Goal: Use online tool/utility: Utilize a website feature to perform a specific function

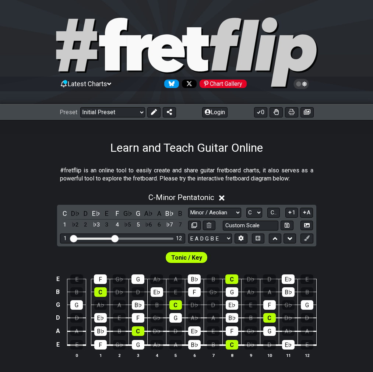
scroll to position [118, 0]
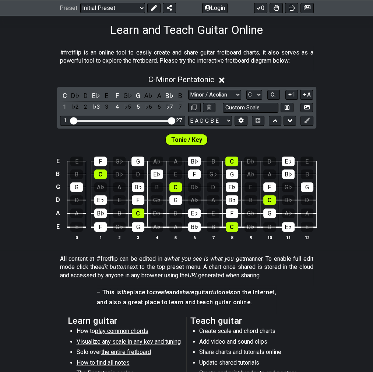
drag, startPoint x: 113, startPoint y: 119, endPoint x: 268, endPoint y: 128, distance: 155.6
click at [175, 120] on input "Visible fret range" at bounding box center [122, 120] width 105 height 0
select select "Minor Pentatonic"
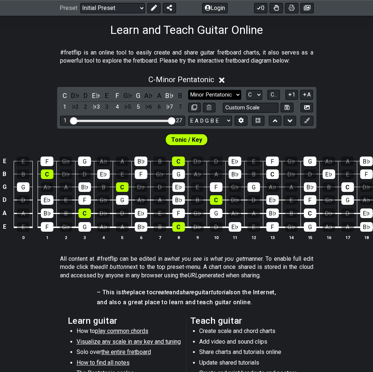
click at [239, 93] on select "Minor Pentatonic Click to edit Minor Pentatonic Major Pentatonic Minor Blues Ma…" at bounding box center [214, 95] width 53 height 10
click at [235, 92] on select "Minor Pentatonic Click to edit Minor Pentatonic Major Pentatonic Minor Blues Ma…" at bounding box center [214, 95] width 53 height 10
click at [253, 92] on select "A♭ A A♯ B♭ B C C♯ D♭ D D♯ E♭ E F F♯ G♭ G G♯" at bounding box center [254, 95] width 16 height 10
select select "B"
click at [246, 90] on select "A♭ A A♯ B♭ B C C♯ D♭ D D♯ E♭ E F F♯ G♭ G G♯" at bounding box center [254, 95] width 16 height 10
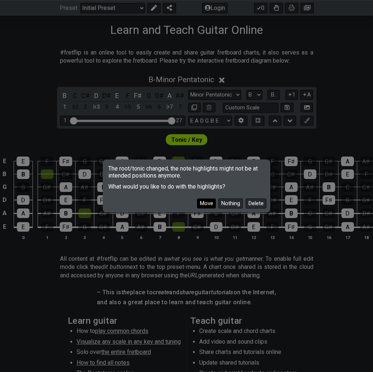
click at [205, 203] on button "Move" at bounding box center [206, 203] width 19 height 10
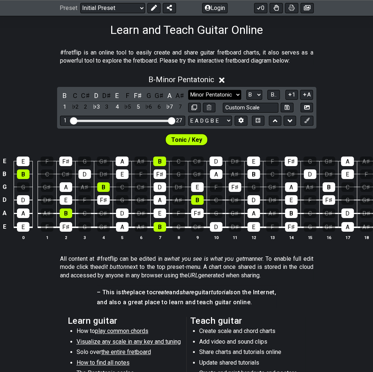
click at [230, 94] on select "Minor Pentatonic Click to edit Minor Pentatonic Major Pentatonic Minor Blues Ma…" at bounding box center [214, 95] width 53 height 10
click at [188, 90] on select "Minor Pentatonic Click to edit Minor Pentatonic Major Pentatonic Minor Blues Ma…" at bounding box center [214, 95] width 53 height 10
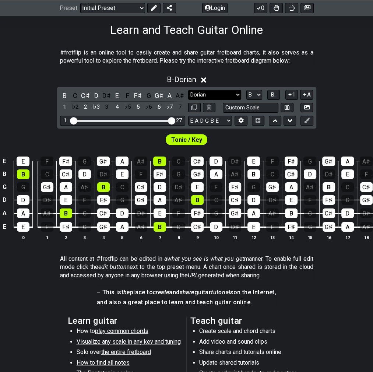
click at [211, 91] on select "Minor Pentatonic Click to edit Minor Pentatonic Major Pentatonic Minor Blues Ma…" at bounding box center [214, 95] width 53 height 10
click at [188, 90] on select "Minor Pentatonic Click to edit Minor Pentatonic Major Pentatonic Minor Blues Ma…" at bounding box center [214, 95] width 53 height 10
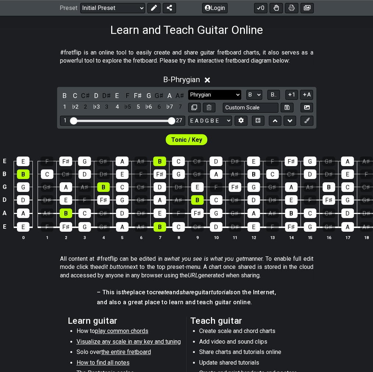
click at [211, 93] on select "Minor Pentatonic Click to edit Minor Pentatonic Major Pentatonic Minor Blues Ma…" at bounding box center [214, 95] width 53 height 10
click at [188, 90] on select "Minor Pentatonic Click to edit Minor Pentatonic Major Pentatonic Minor Blues Ma…" at bounding box center [214, 95] width 53 height 10
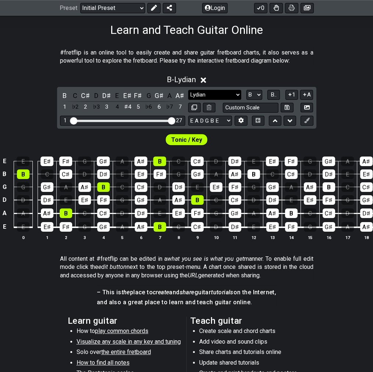
click at [211, 92] on select "Minor Pentatonic Click to edit Minor Pentatonic Major Pentatonic Minor Blues Ma…" at bounding box center [214, 95] width 53 height 10
select select "Mixolydian"
click at [188, 90] on select "Minor Pentatonic Click to edit Minor Pentatonic Major Pentatonic Minor Blues Ma…" at bounding box center [214, 95] width 53 height 10
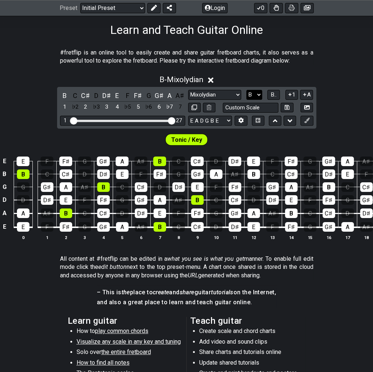
click at [255, 94] on select "A♭ A A♯ B♭ B C C♯ D♭ D D♯ E♭ E F F♯ G♭ G G♯" at bounding box center [254, 95] width 16 height 10
click at [246, 90] on select "A♭ A A♯ B♭ B C C♯ D♭ D D♯ E♭ E F F♯ G♭ G G♯" at bounding box center [254, 95] width 16 height 10
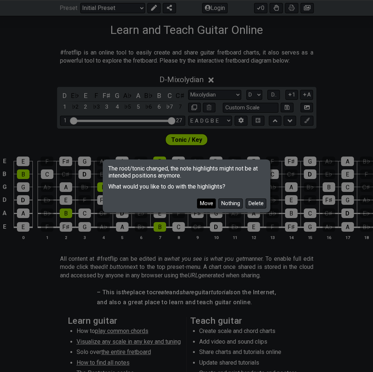
click at [211, 205] on button "Move" at bounding box center [206, 203] width 19 height 10
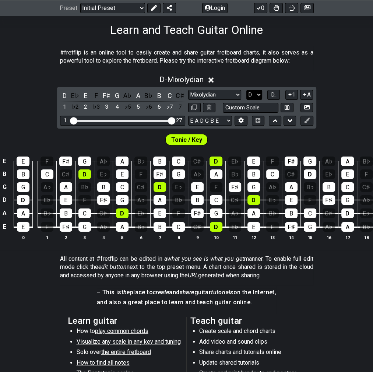
click at [255, 94] on select "A♭ A A♯ B♭ B C C♯ D♭ D D♯ E♭ E F F♯ G♭ G G♯" at bounding box center [254, 95] width 16 height 10
select select "A"
click at [246, 90] on select "A♭ A A♯ B♭ B C C♯ D♭ D D♯ E♭ E F F♯ G♭ G G♯" at bounding box center [254, 95] width 16 height 10
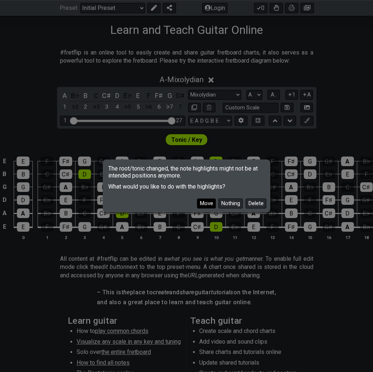
click at [208, 204] on button "Move" at bounding box center [206, 203] width 19 height 10
